Goal: Information Seeking & Learning: Check status

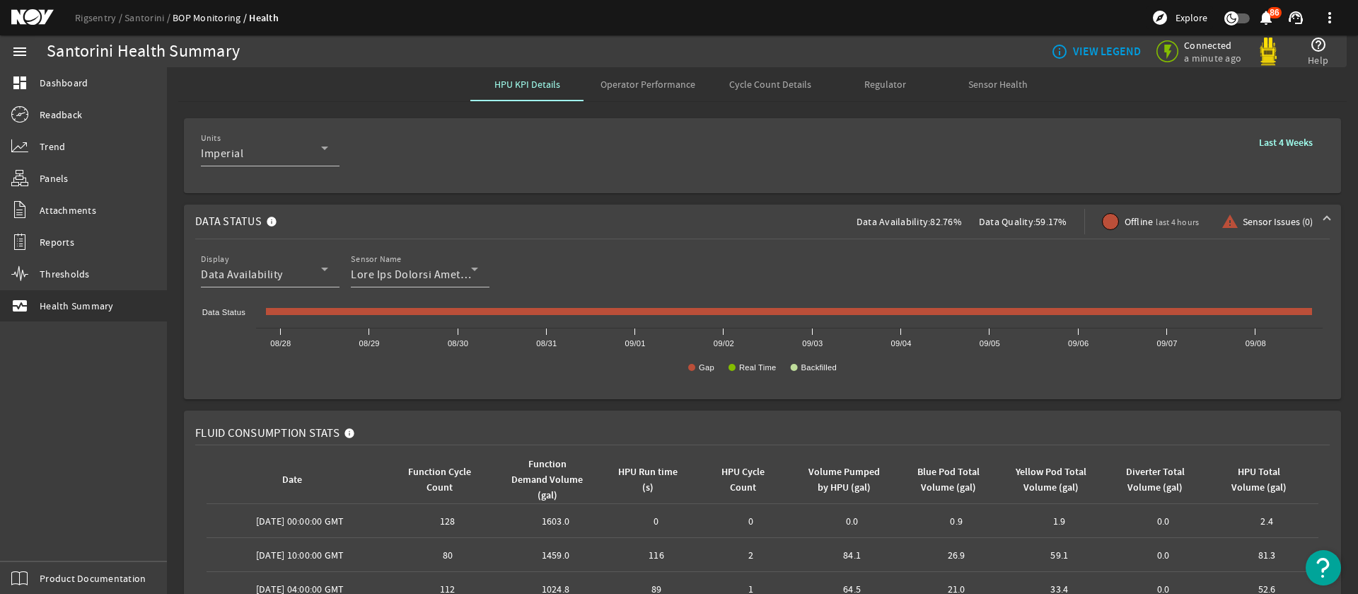
click at [646, 85] on span "Operator Performance" at bounding box center [648, 84] width 95 height 10
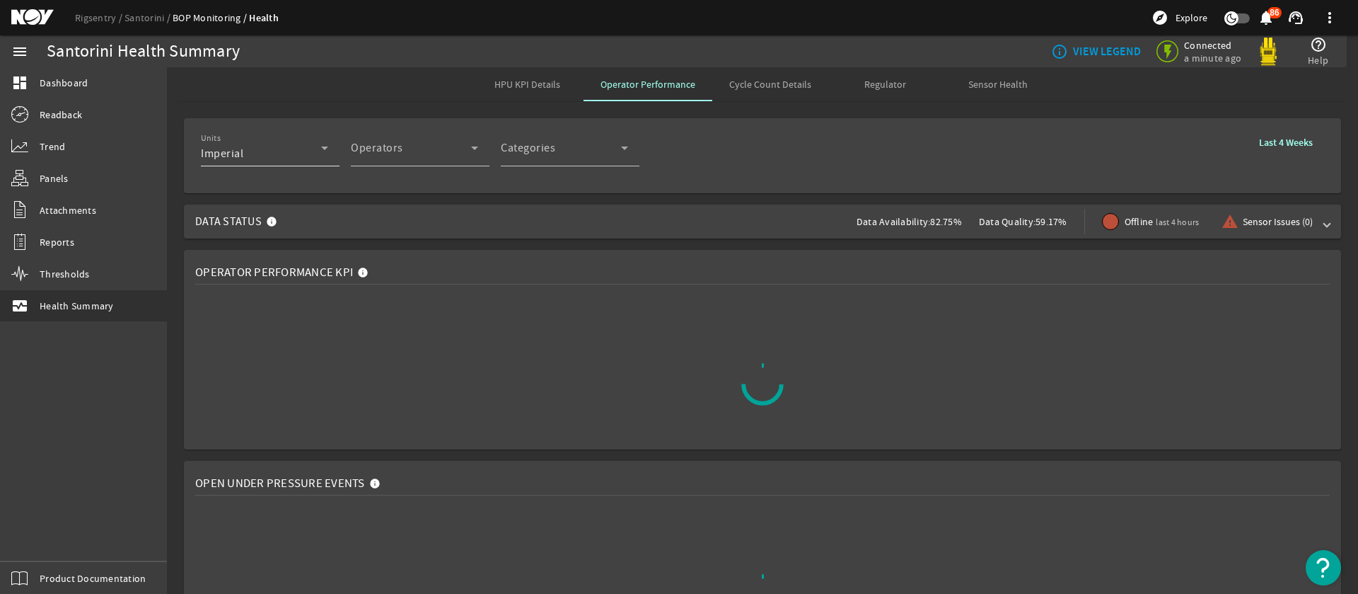
click at [323, 147] on icon at bounding box center [324, 148] width 7 height 4
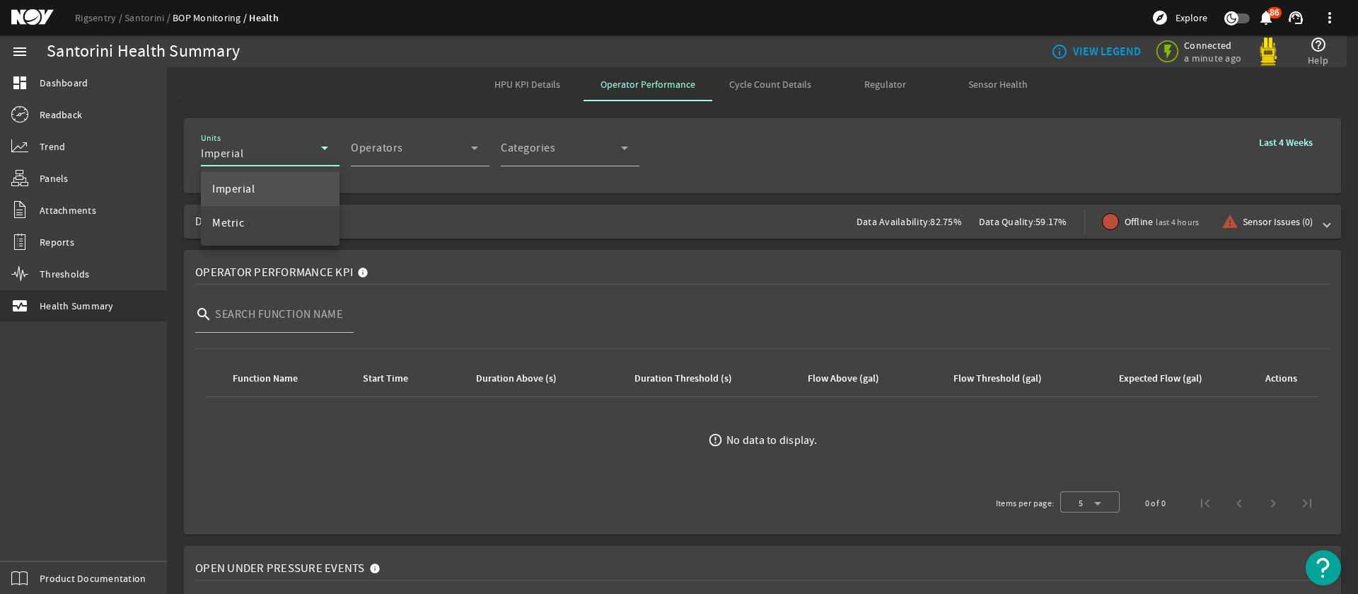
click at [474, 149] on div at bounding box center [679, 297] width 1358 height 594
click at [474, 149] on icon at bounding box center [474, 148] width 7 height 4
click at [432, 158] on div "Operator" at bounding box center [411, 153] width 120 height 17
click at [385, 163] on div "Operators Operator" at bounding box center [414, 147] width 127 height 37
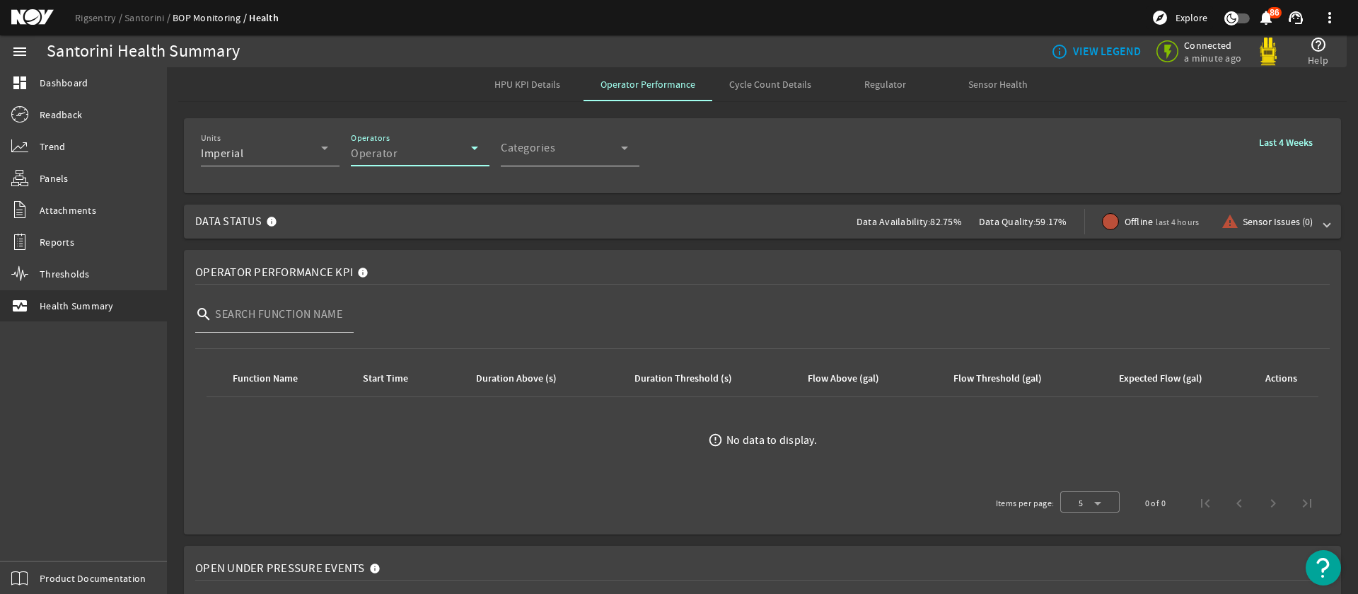
click at [619, 148] on icon at bounding box center [624, 147] width 17 height 17
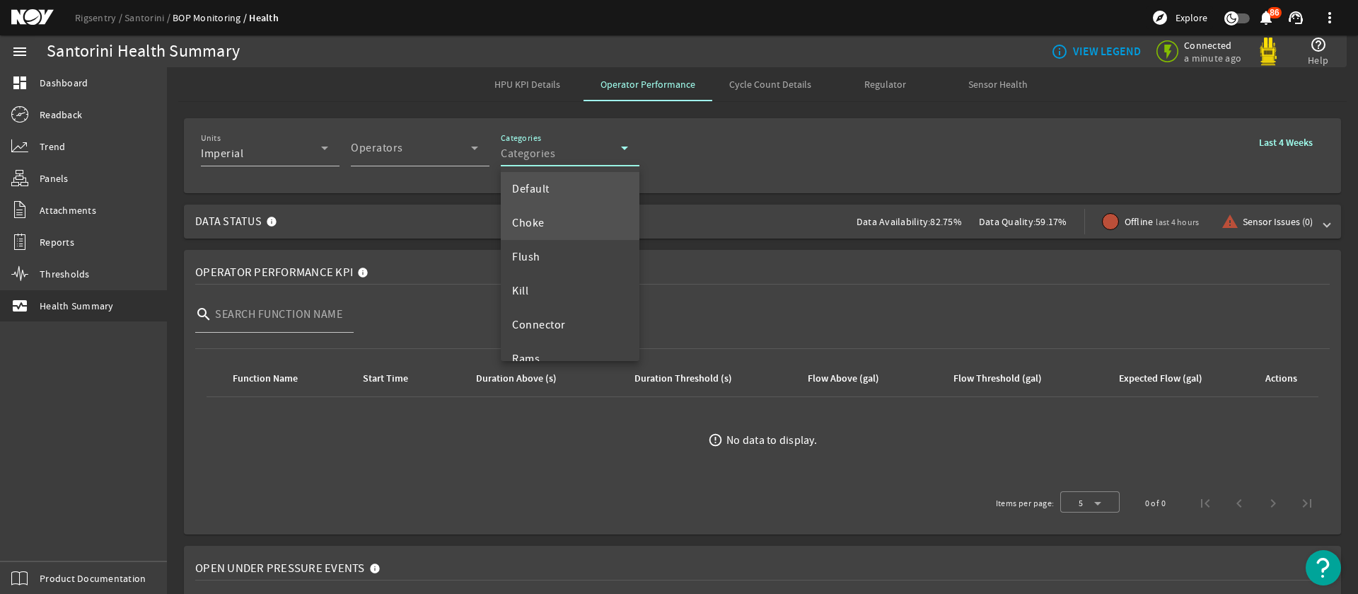
click at [541, 217] on span "Choke" at bounding box center [528, 222] width 33 height 17
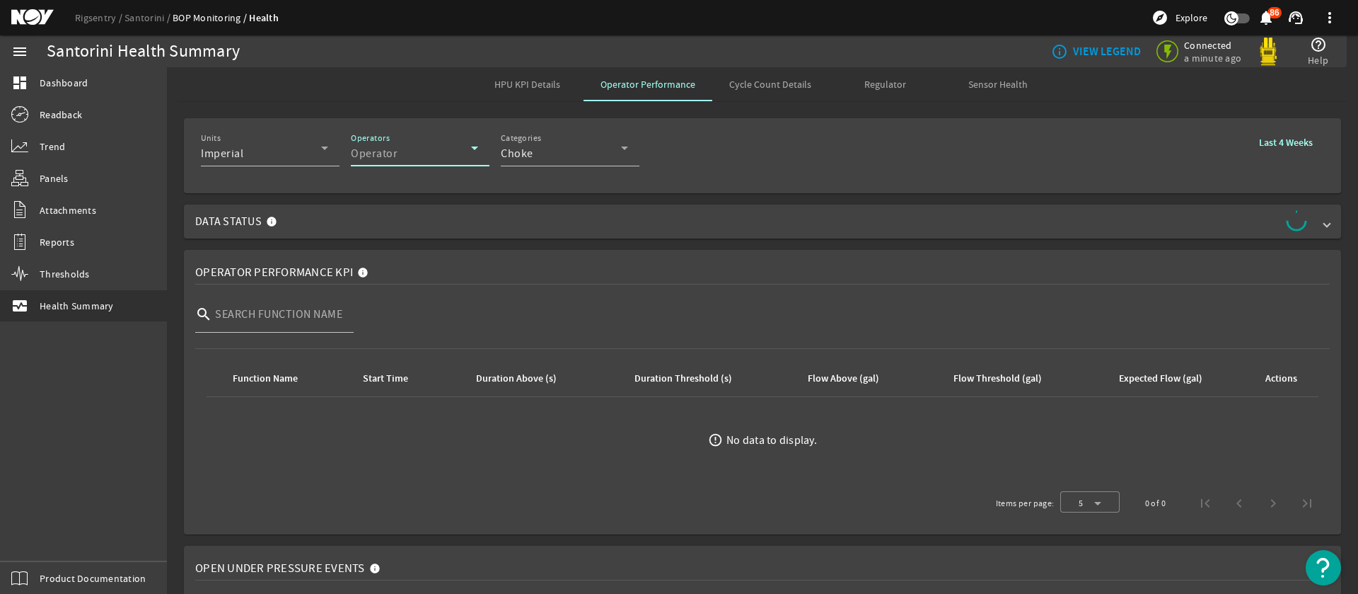
click at [415, 160] on div "Operator" at bounding box center [411, 153] width 120 height 17
click at [782, 142] on div "Units Imperial Operators Operator Categories Choke Last 4 Weeks" at bounding box center [763, 155] width 1124 height 52
click at [760, 79] on span "Cycle Count Details" at bounding box center [770, 84] width 82 height 10
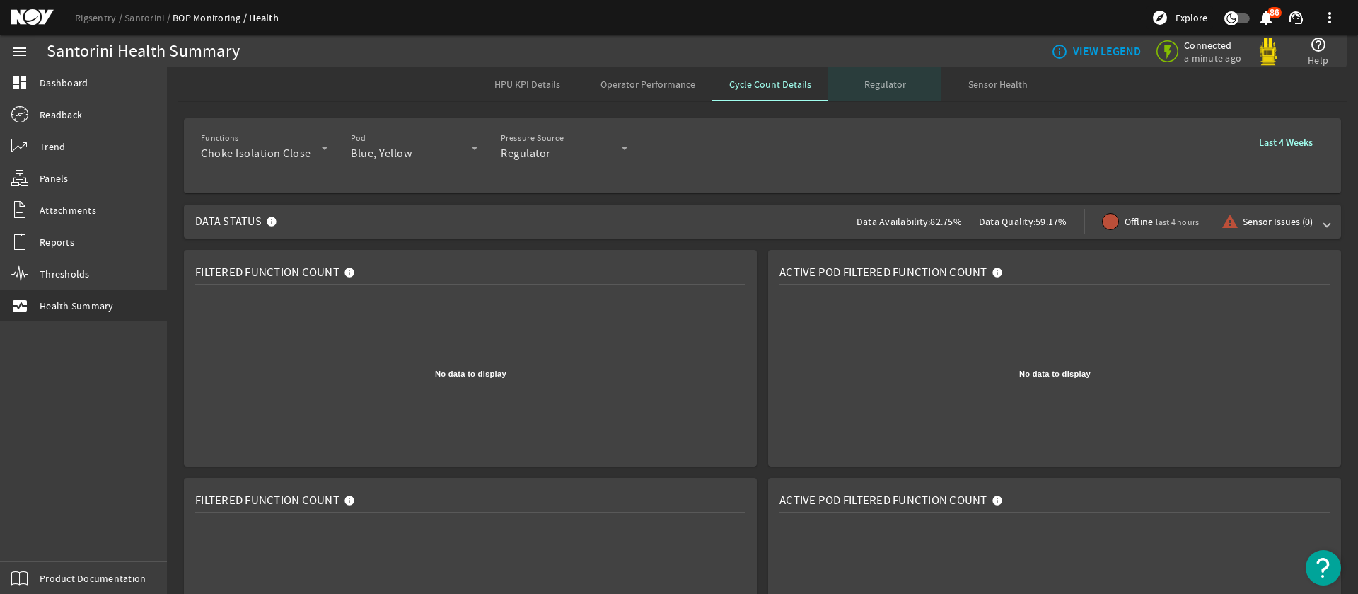
click at [875, 83] on span "Regulator" at bounding box center [886, 84] width 42 height 10
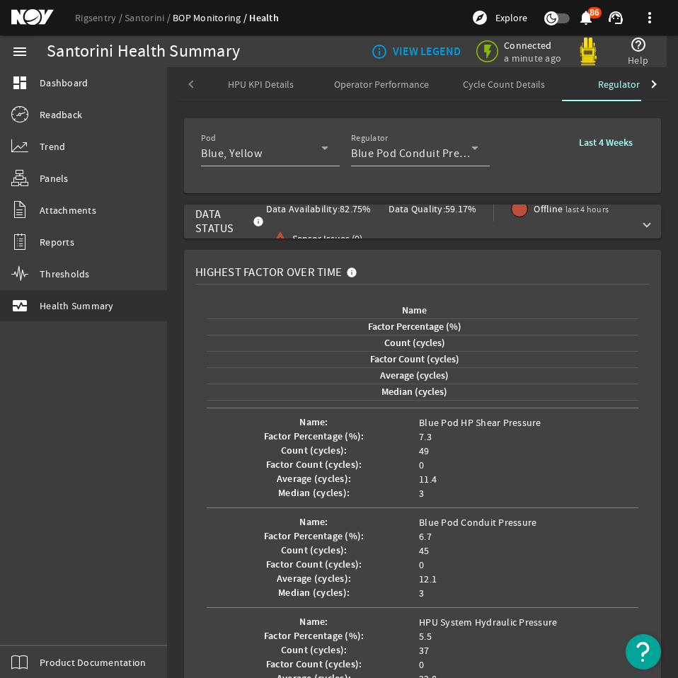
click at [655, 85] on div at bounding box center [653, 84] width 25 height 34
